Goal: Check status: Check status

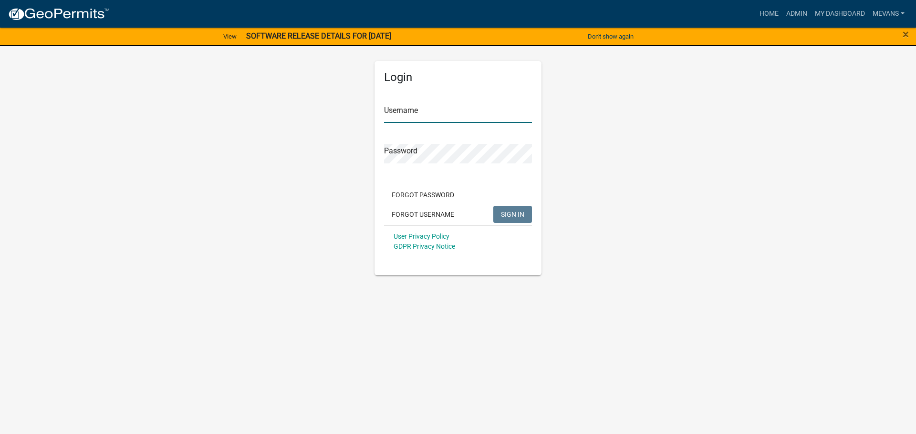
type input "Mevans"
click at [524, 216] on button "SIGN IN" at bounding box center [512, 214] width 39 height 17
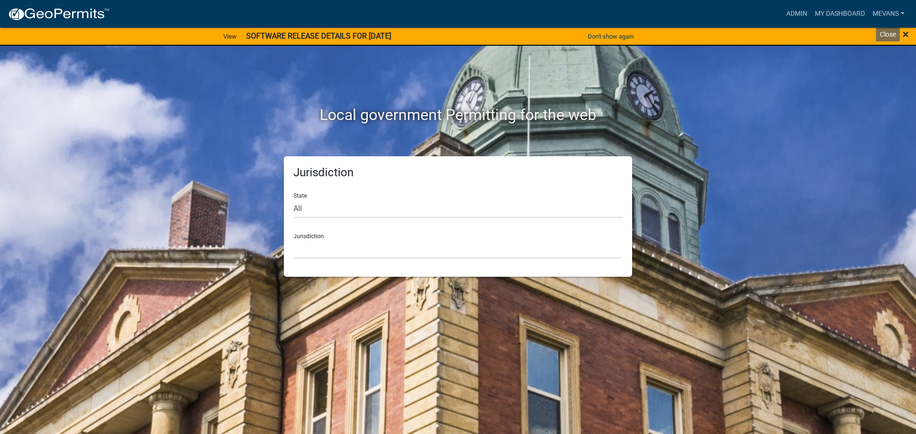
click at [903, 35] on span "×" at bounding box center [905, 34] width 6 height 13
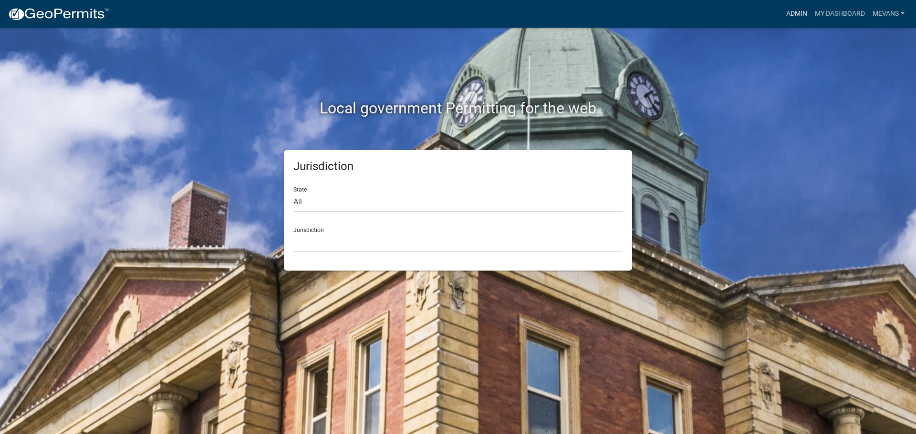
click at [796, 9] on link "Admin" at bounding box center [796, 14] width 29 height 18
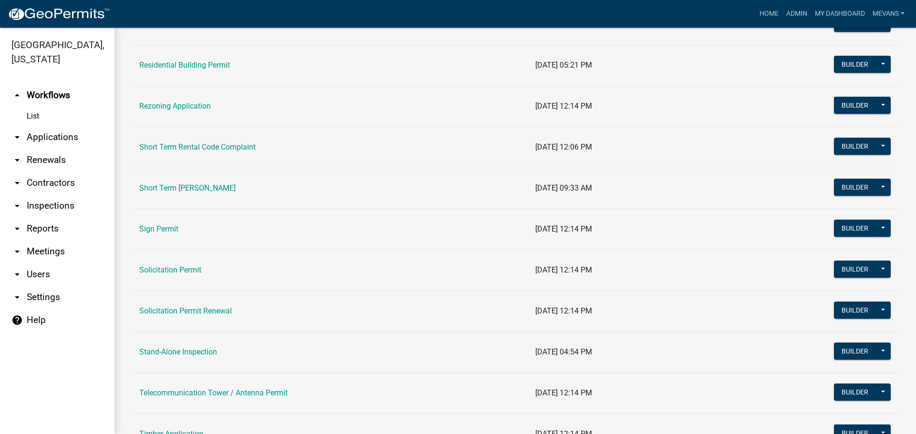
scroll to position [1144, 0]
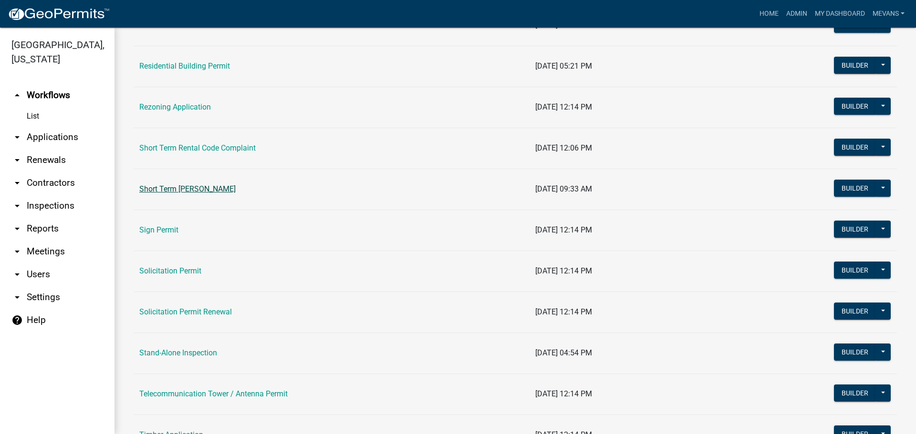
click at [160, 186] on link "Short Term [PERSON_NAME]" at bounding box center [187, 189] width 96 height 9
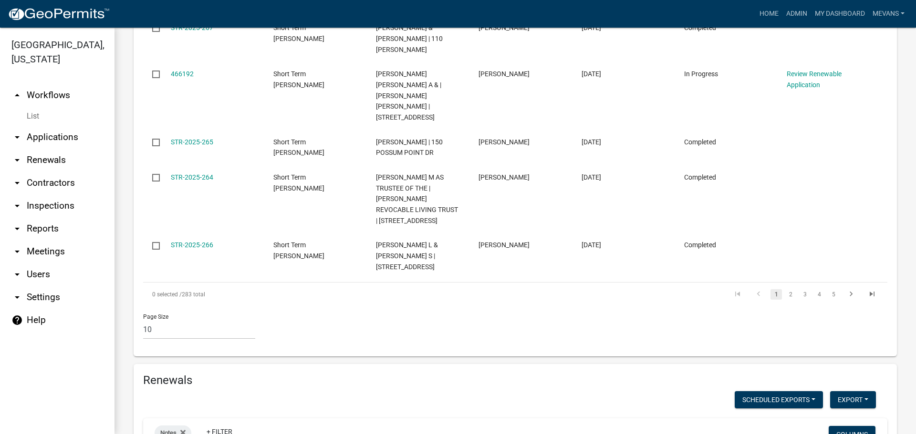
scroll to position [915, 0]
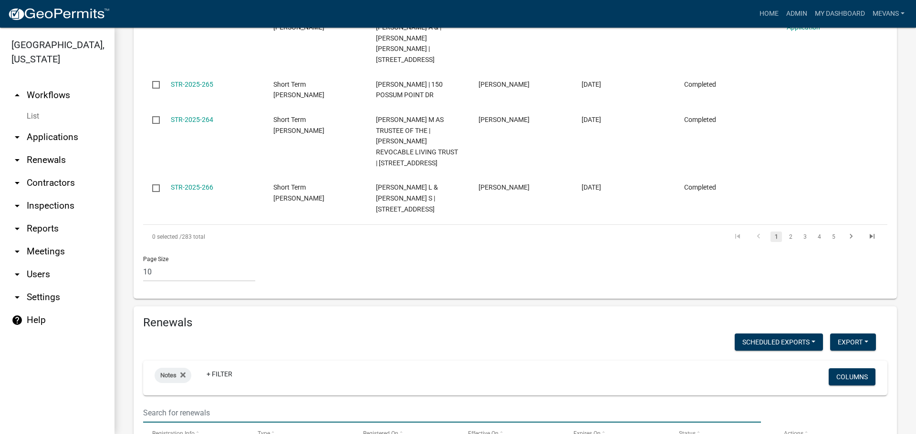
click at [196, 403] on input "text" at bounding box center [452, 413] width 618 height 20
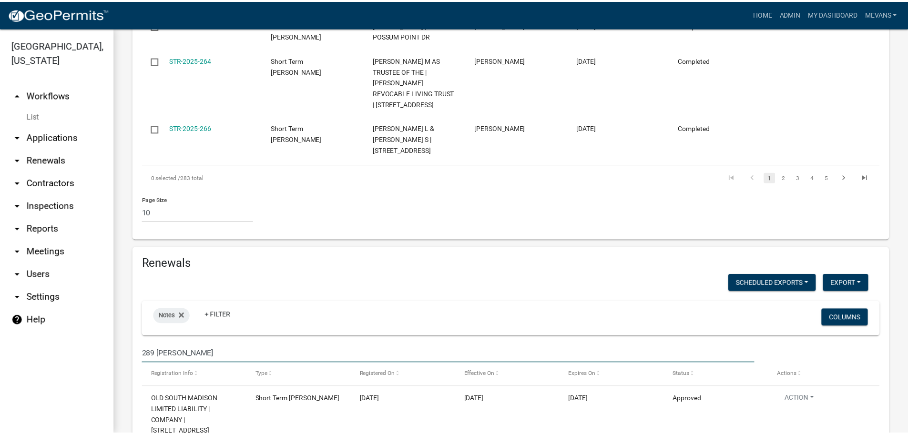
scroll to position [975, 0]
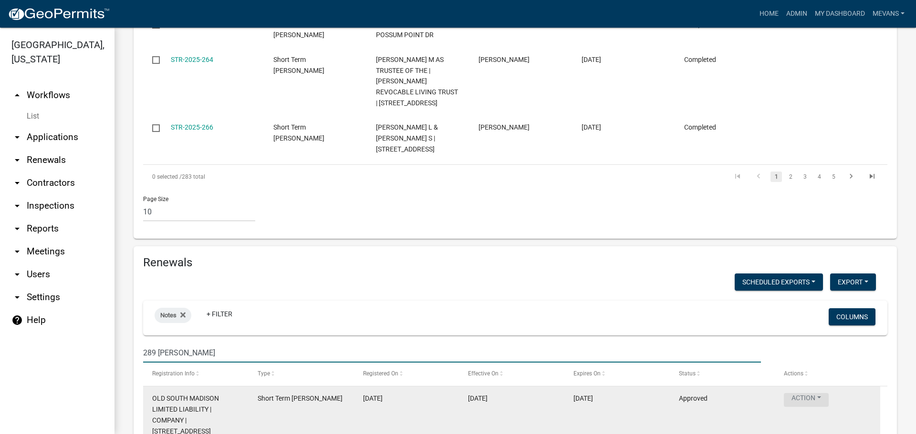
type input "289 [PERSON_NAME]"
click at [799, 393] on button "Action" at bounding box center [805, 400] width 45 height 14
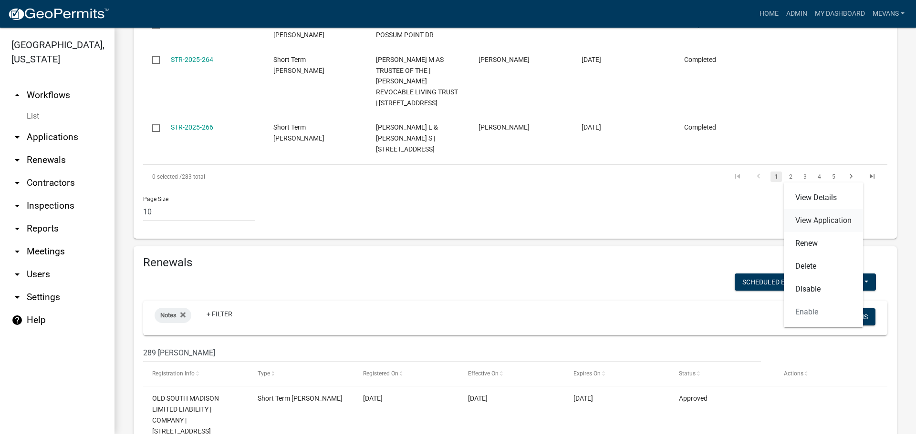
click at [816, 222] on link "View Application" at bounding box center [822, 220] width 79 height 23
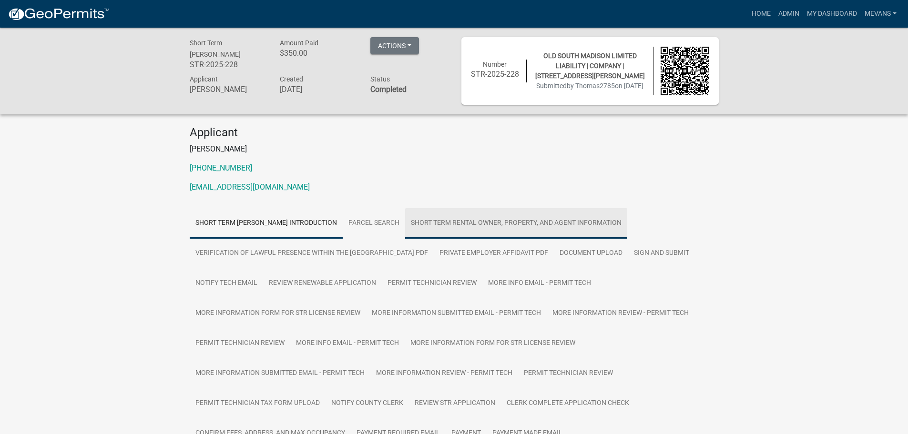
click at [525, 219] on link "Short Term Rental Owner, Property, and Agent Information" at bounding box center [516, 223] width 222 height 31
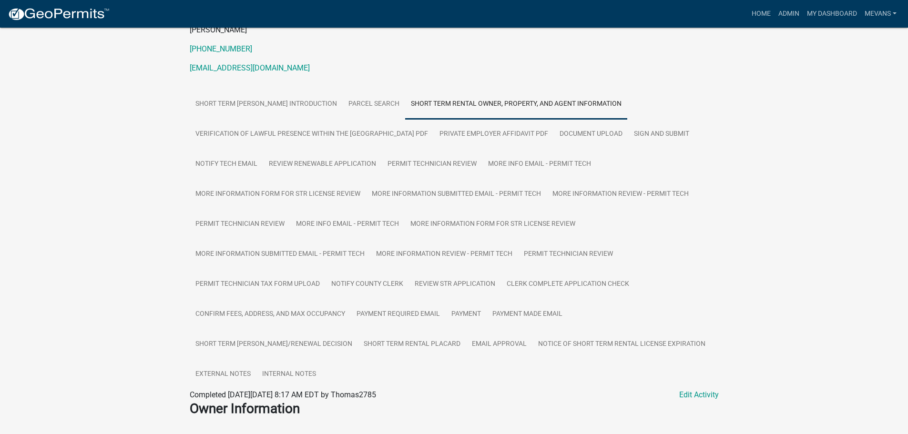
scroll to position [334, 0]
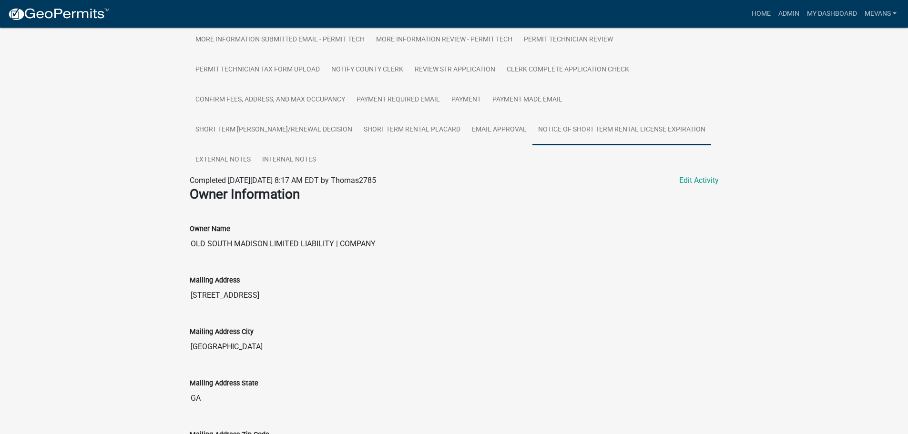
click at [533, 145] on link "Notice of Short Term Rental License Expiration" at bounding box center [622, 130] width 179 height 31
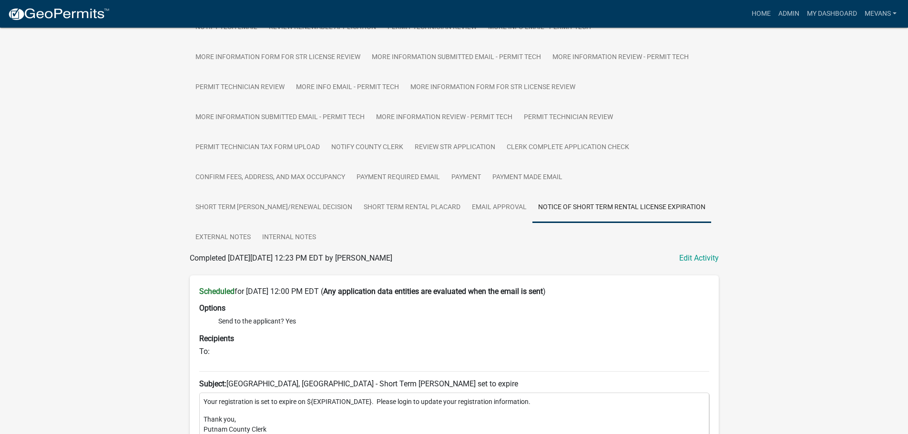
scroll to position [239, 0]
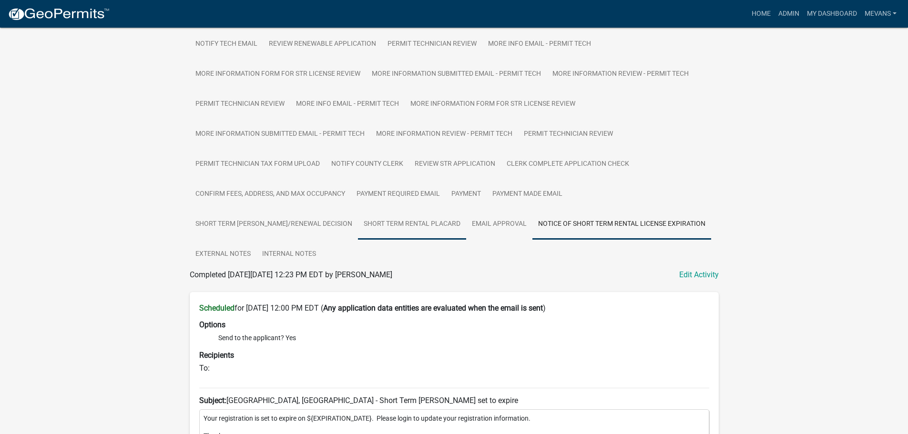
click at [400, 227] on link "Short Term Rental Placard" at bounding box center [412, 224] width 108 height 31
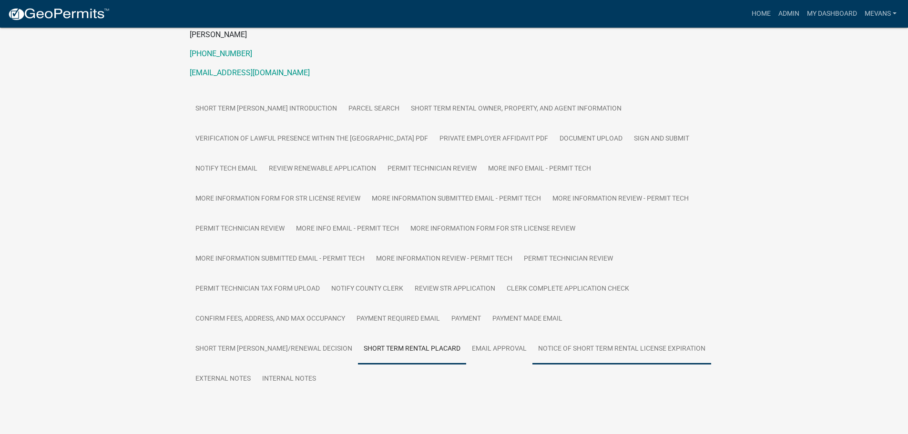
scroll to position [139, 0]
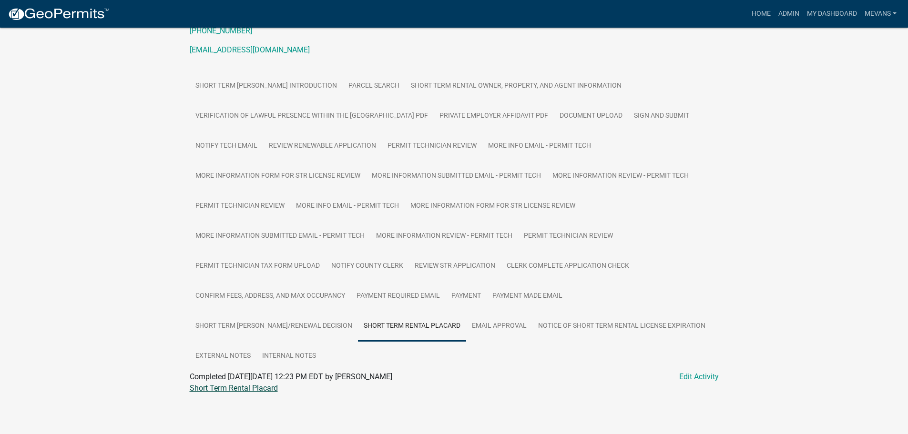
click at [249, 387] on link "Short Term Rental Placard" at bounding box center [234, 388] width 88 height 9
click at [571, 112] on link "Document Upload" at bounding box center [591, 116] width 74 height 31
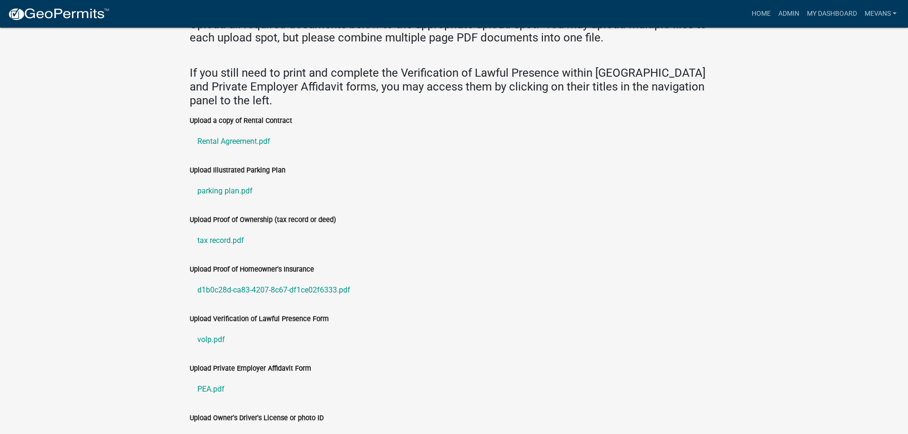
scroll to position [520, 0]
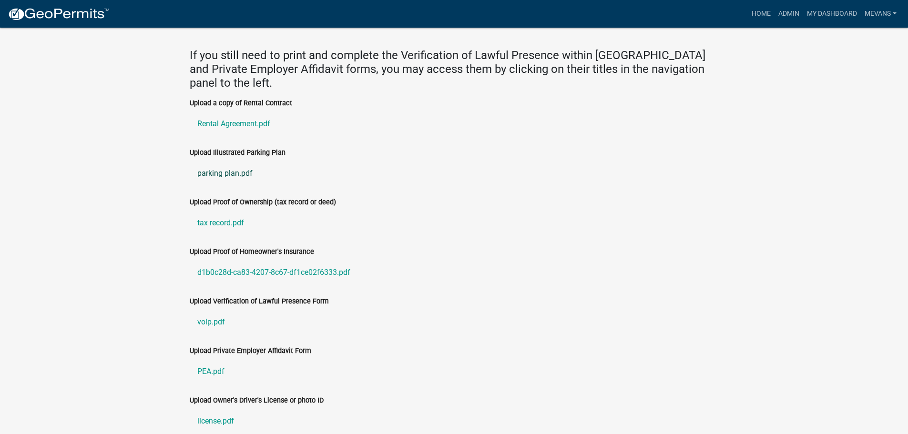
click at [230, 175] on link "parking plan.pdf" at bounding box center [454, 173] width 529 height 23
click at [230, 120] on link "Rental Agreement.pdf" at bounding box center [454, 124] width 529 height 23
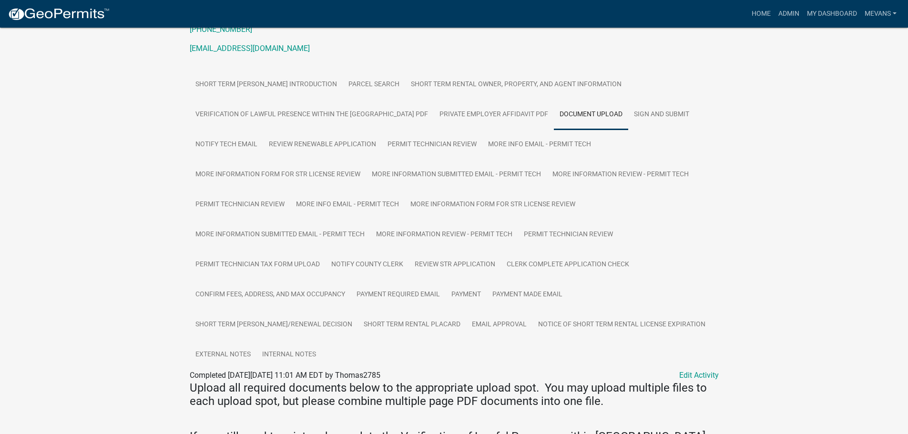
scroll to position [0, 0]
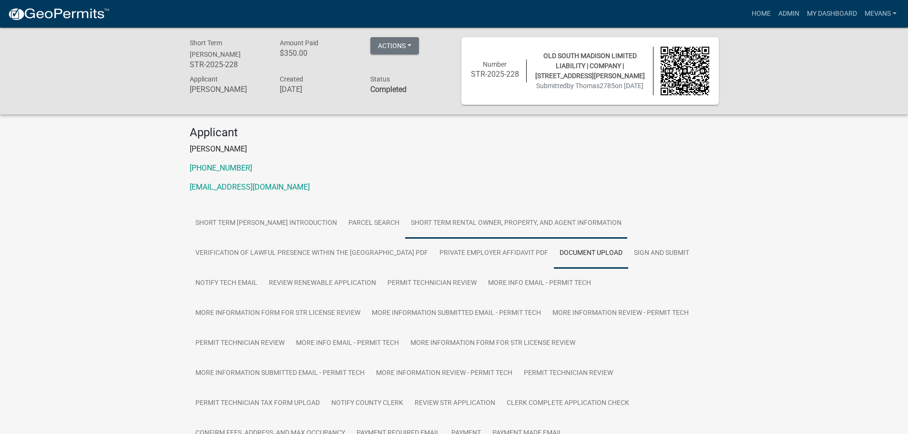
click at [512, 219] on link "Short Term Rental Owner, Property, and Agent Information" at bounding box center [516, 223] width 222 height 31
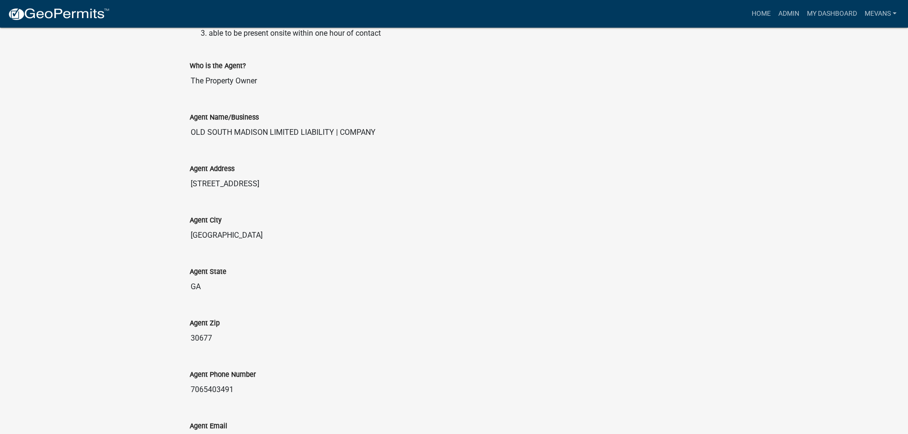
scroll to position [1889, 0]
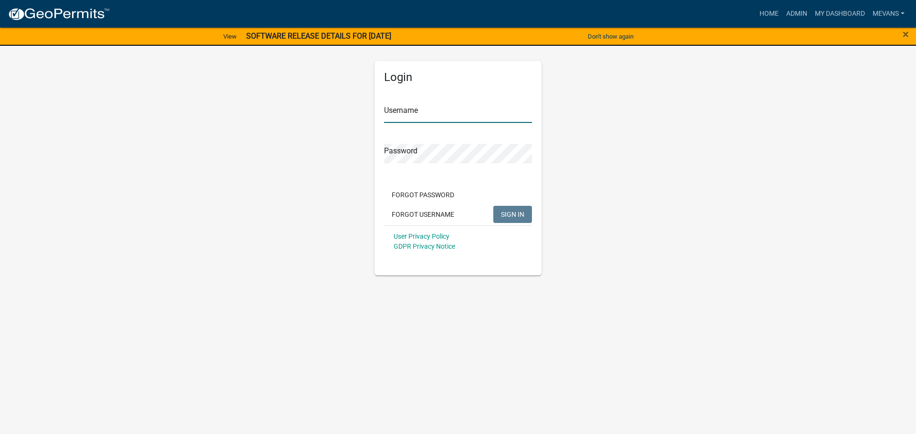
type input "Mevans"
click at [526, 219] on button "SIGN IN" at bounding box center [512, 214] width 39 height 17
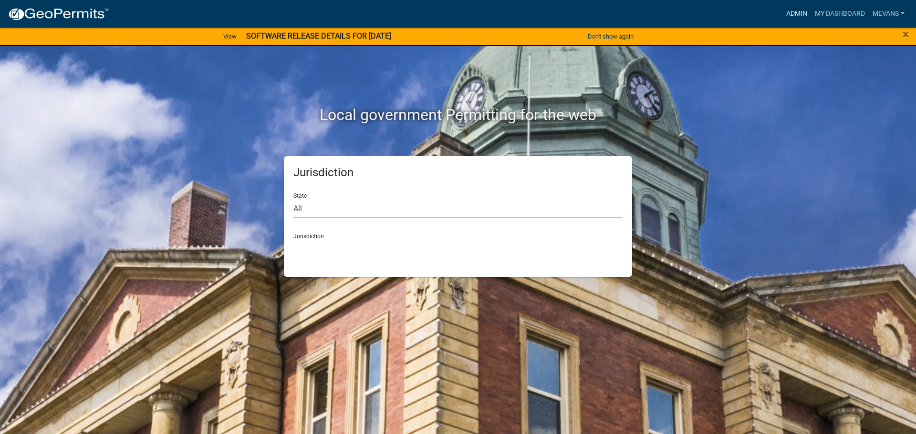
click at [790, 9] on link "Admin" at bounding box center [796, 14] width 29 height 18
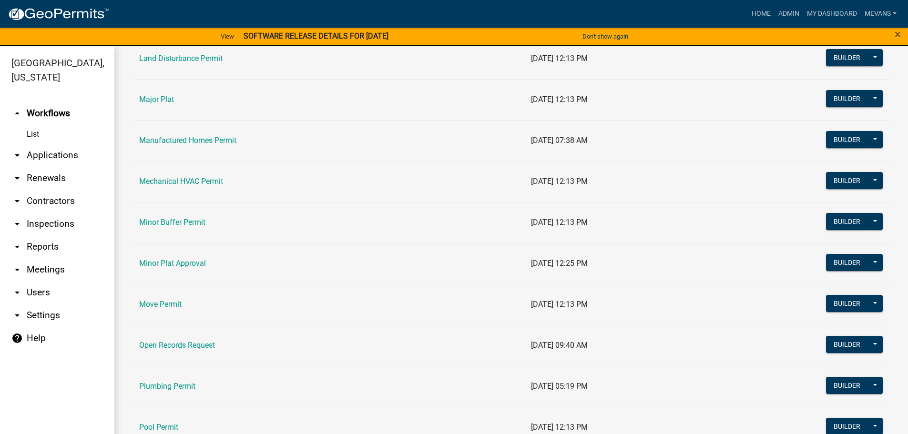
scroll to position [763, 0]
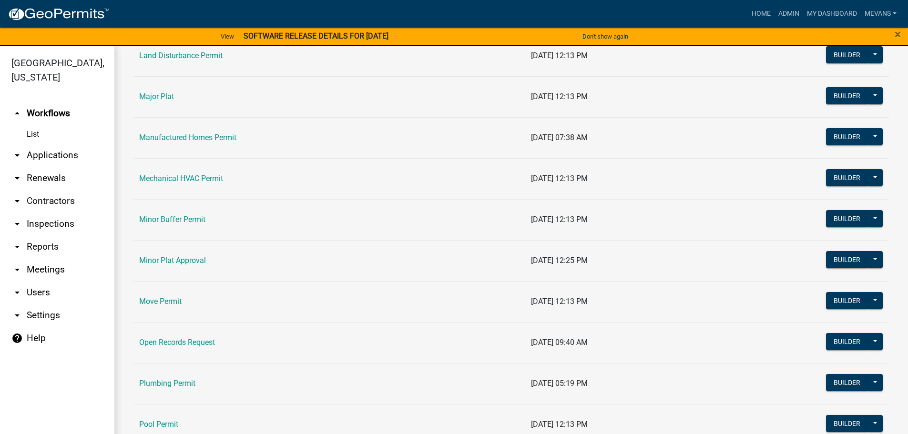
drag, startPoint x: 165, startPoint y: 311, endPoint x: 178, endPoint y: 325, distance: 19.6
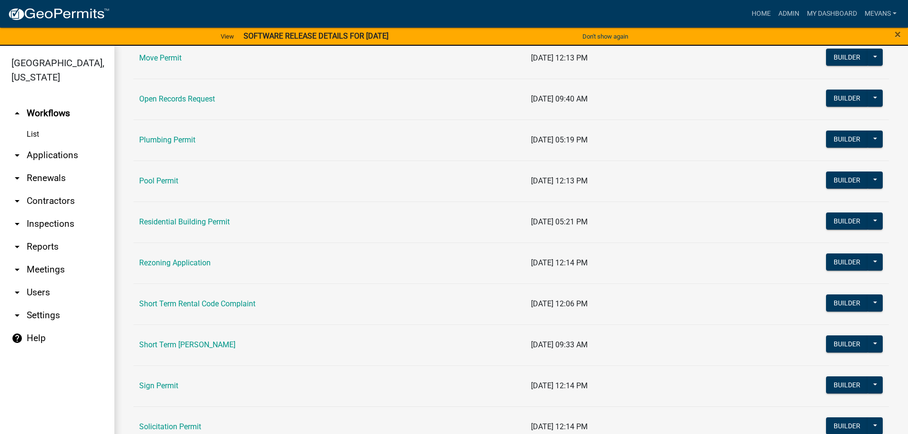
scroll to position [1097, 0]
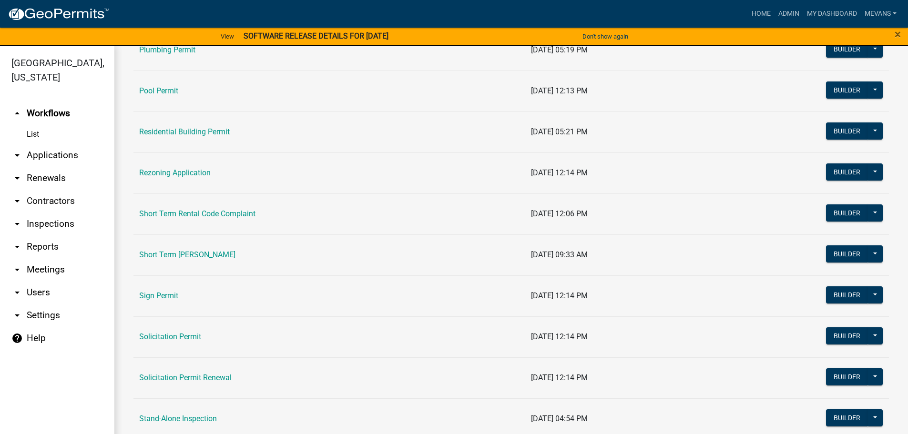
click at [181, 256] on link "Short Term [PERSON_NAME]" at bounding box center [187, 254] width 96 height 9
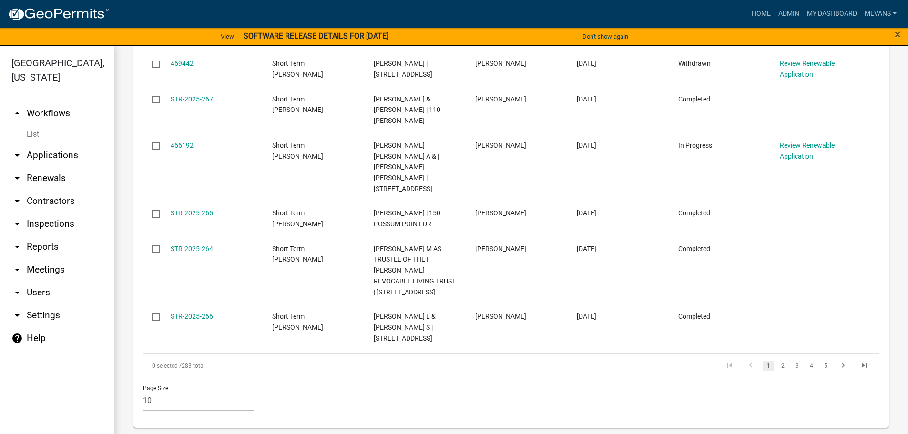
scroll to position [921, 0]
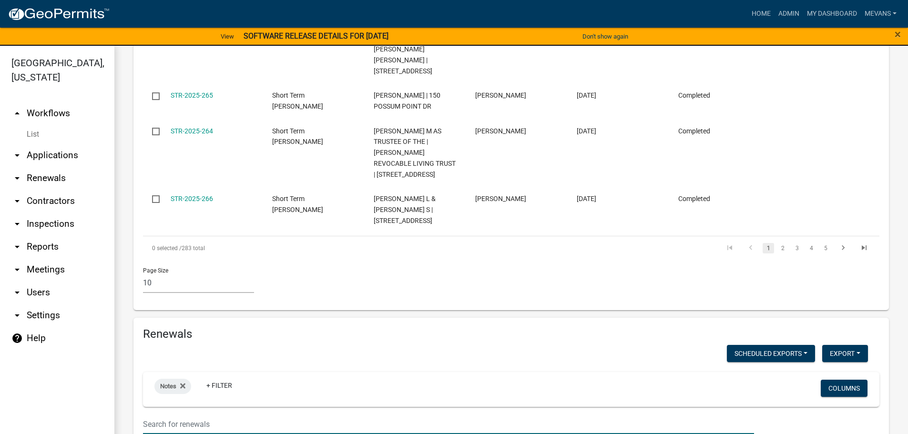
click at [176, 415] on input "text" at bounding box center [448, 425] width 611 height 20
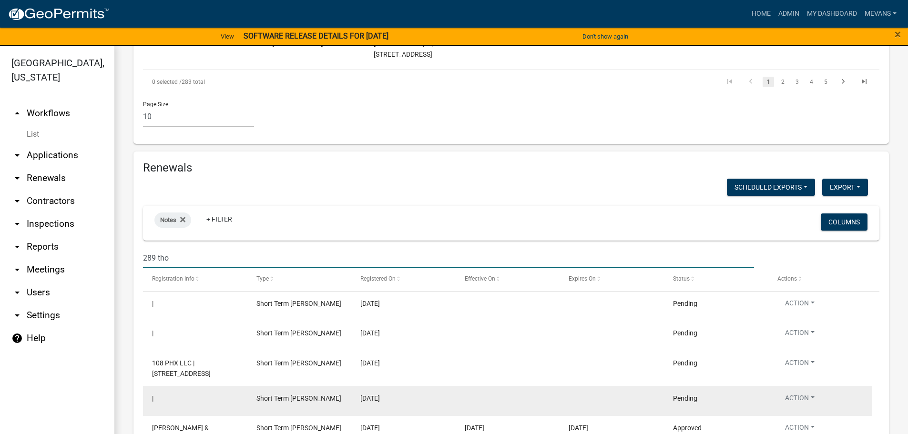
scroll to position [1112, 0]
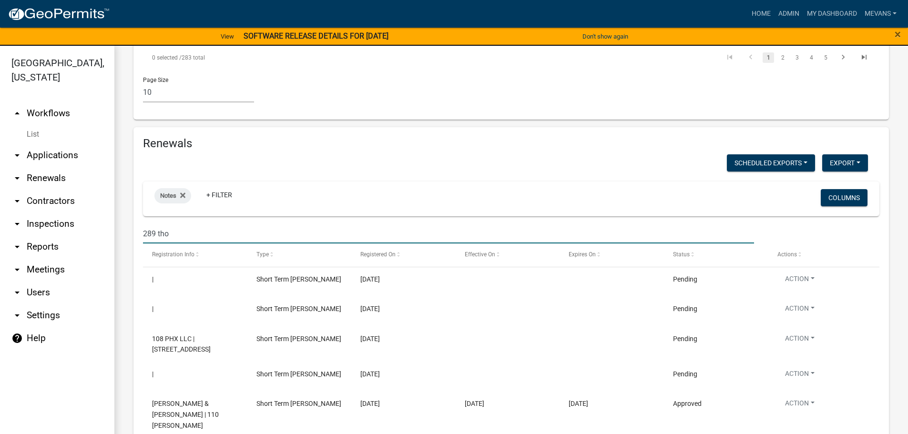
click at [198, 224] on input "289 tho" at bounding box center [448, 234] width 611 height 20
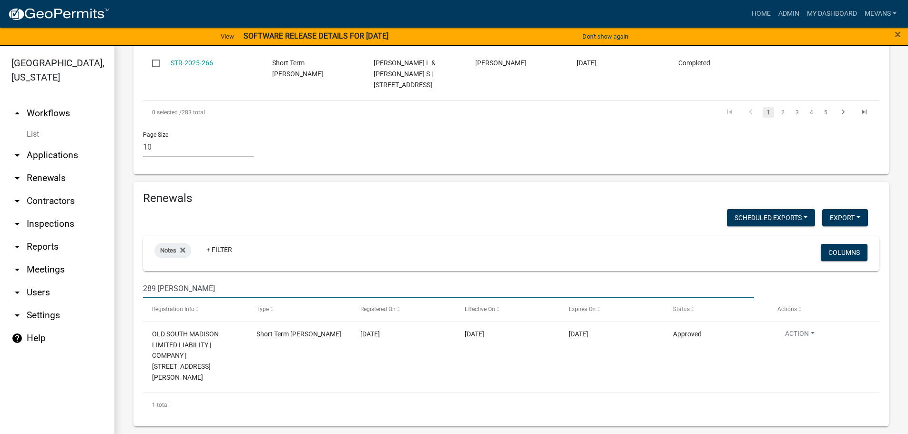
scroll to position [981, 0]
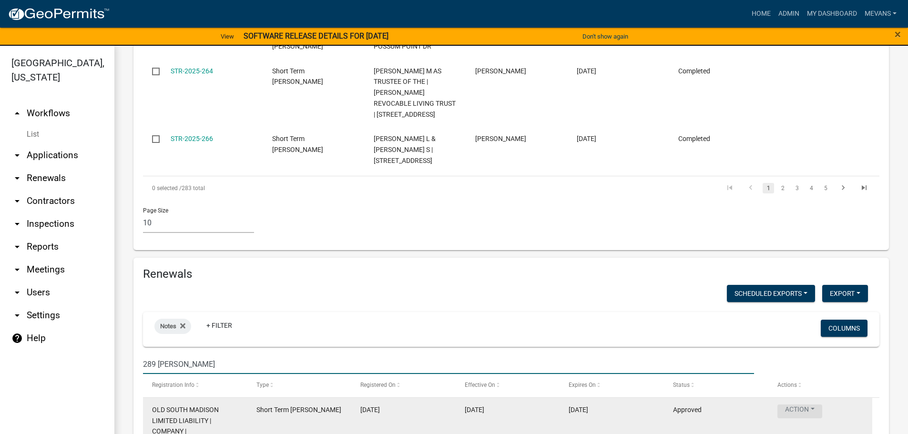
type input "289 [PERSON_NAME]"
click at [797, 405] on button "Action" at bounding box center [800, 412] width 45 height 14
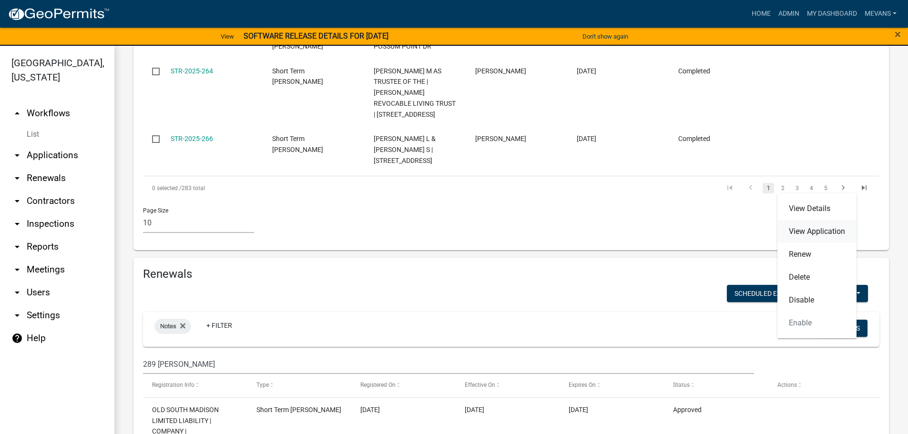
click at [800, 235] on link "View Application" at bounding box center [817, 231] width 79 height 23
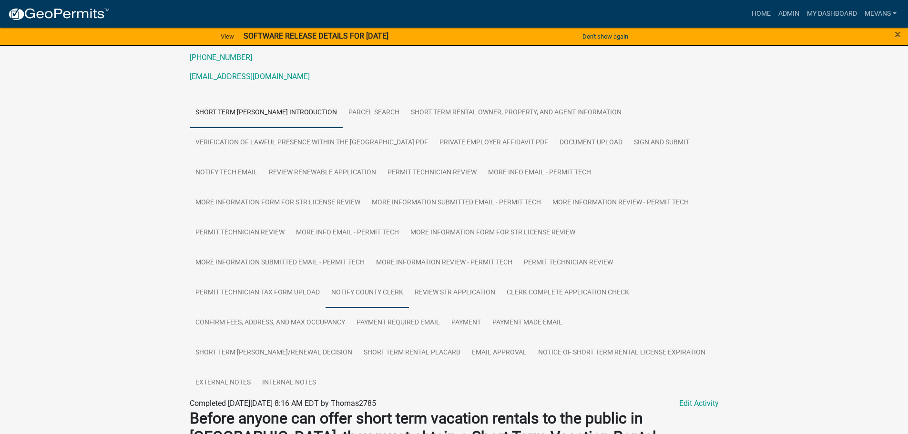
scroll to position [143, 0]
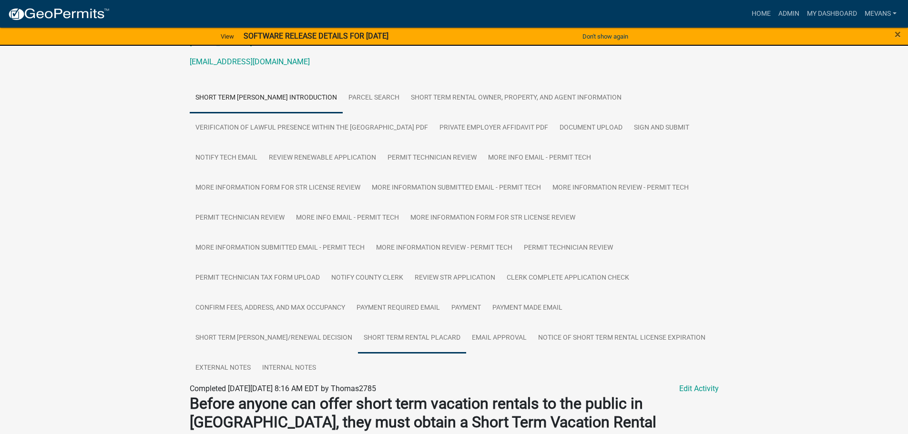
click at [443, 333] on link "Short Term Rental Placard" at bounding box center [412, 338] width 108 height 31
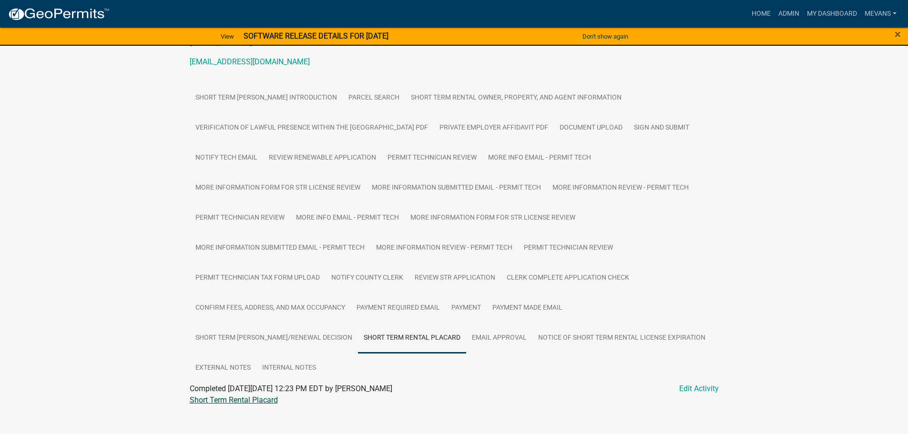
click at [216, 401] on link "Short Term Rental Placard" at bounding box center [234, 400] width 88 height 9
